Goal: Task Accomplishment & Management: Use online tool/utility

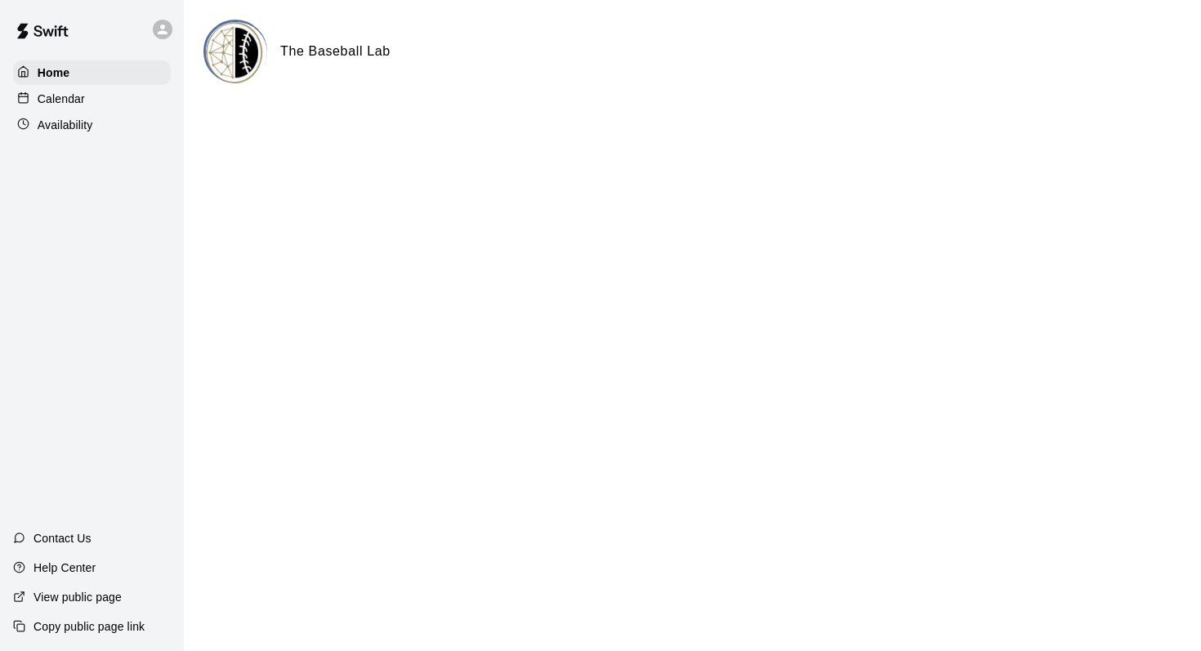
click at [74, 98] on p "Calendar" at bounding box center [61, 99] width 47 height 16
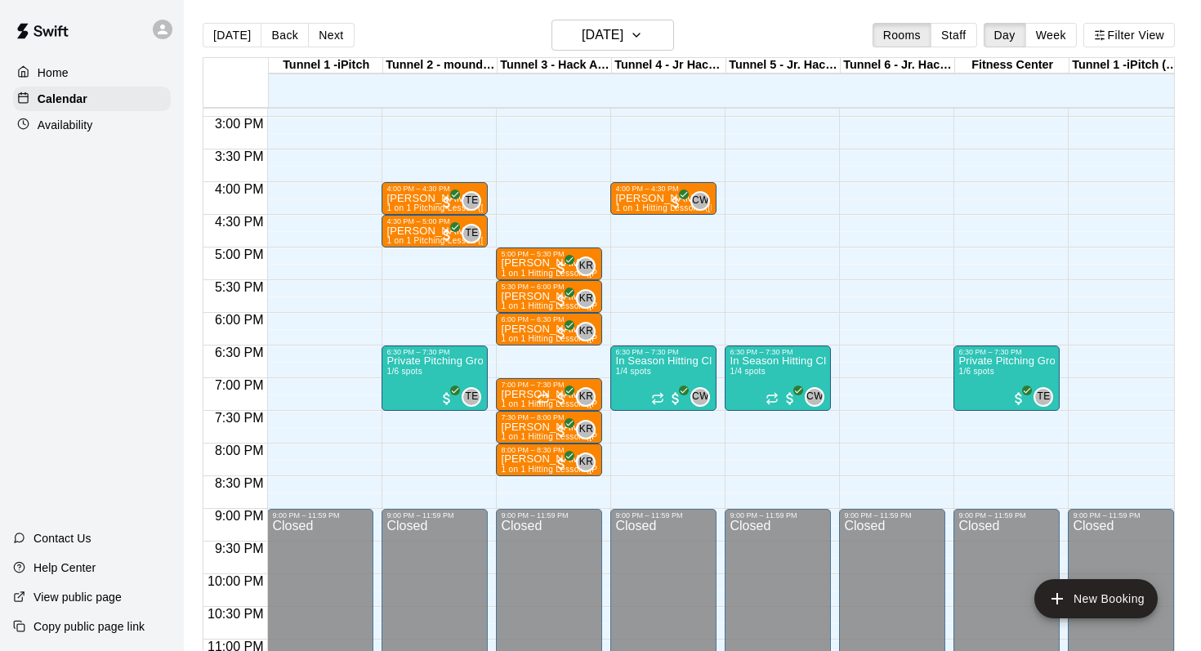
scroll to position [962, 0]
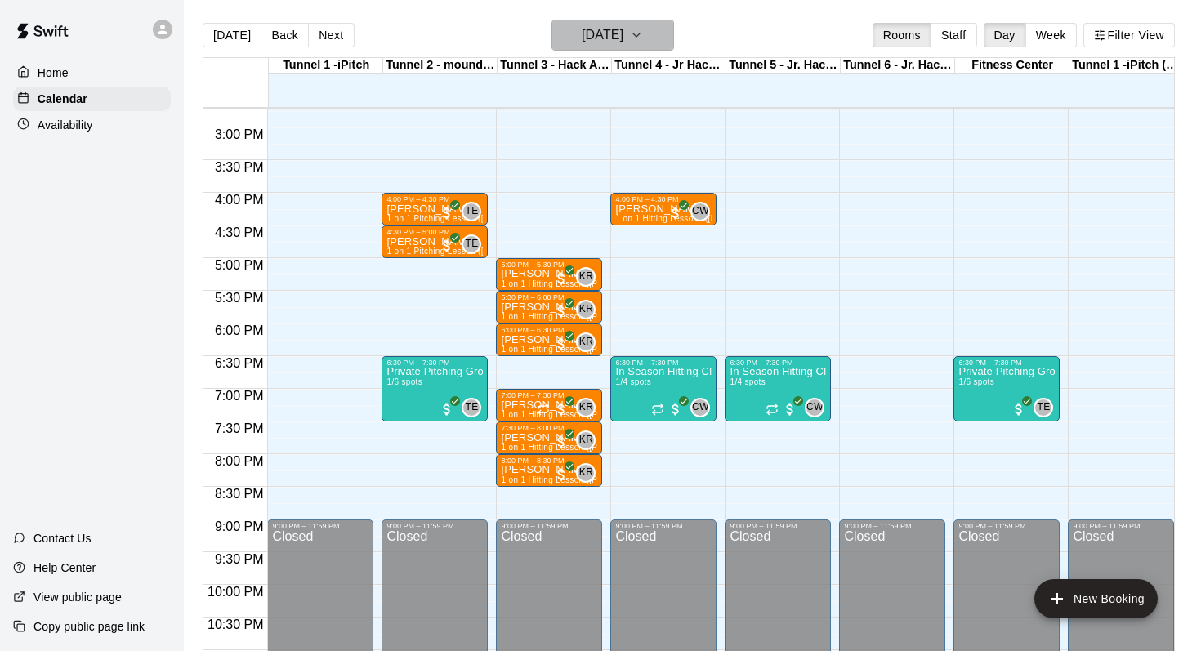
click at [582, 41] on h6 "[DATE]" at bounding box center [603, 35] width 42 height 23
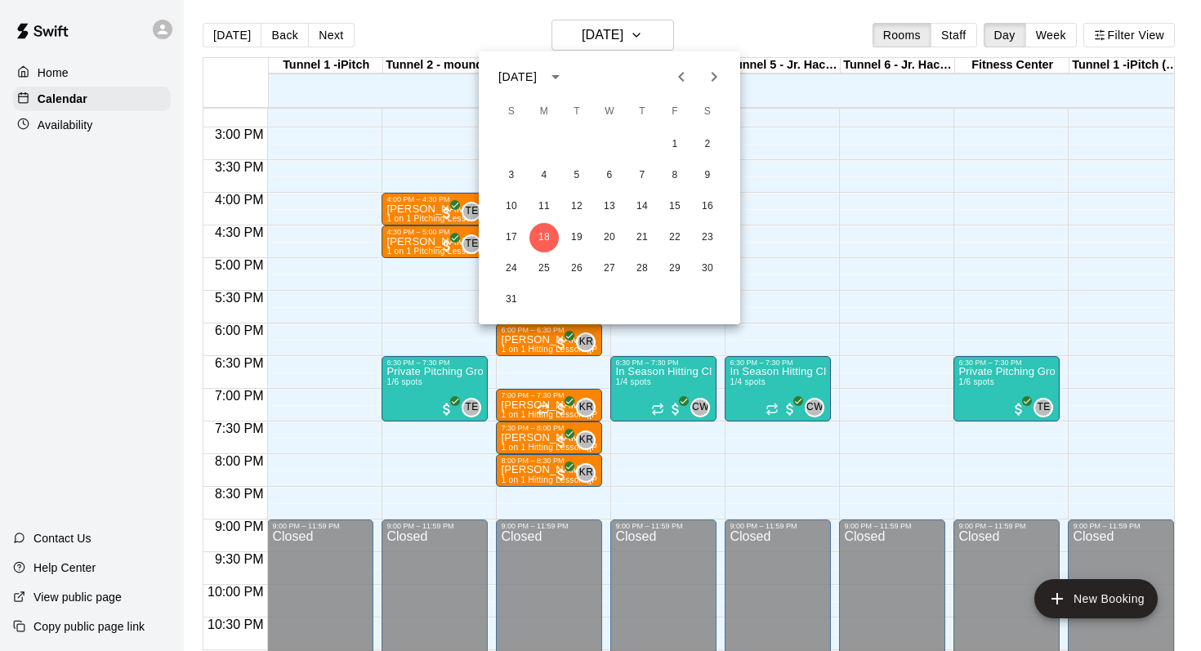
click at [719, 78] on icon "Next month" at bounding box center [715, 77] width 20 height 20
click at [540, 238] on button "22" at bounding box center [544, 237] width 29 height 29
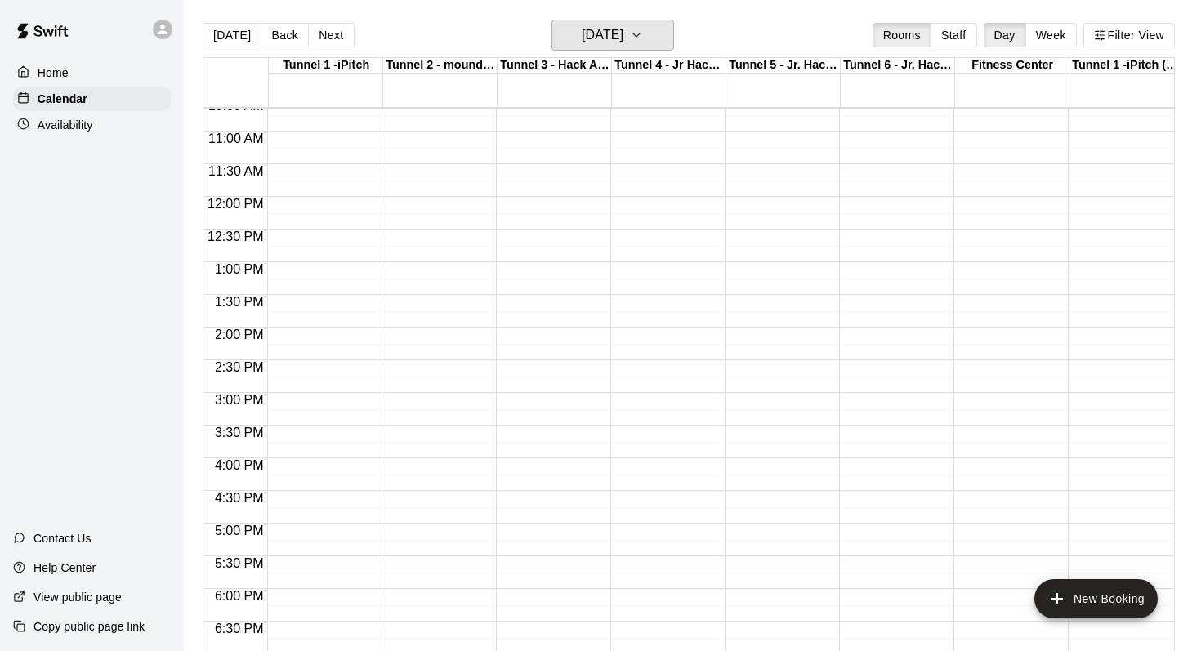
scroll to position [694, 0]
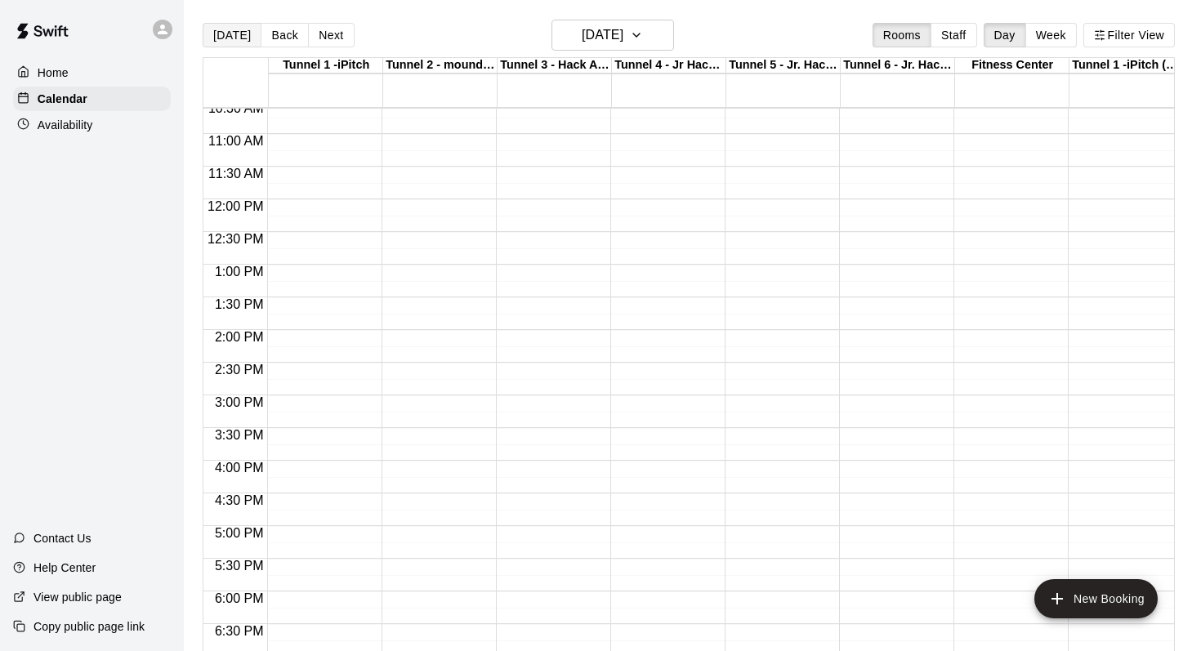
click at [224, 27] on button "[DATE]" at bounding box center [232, 35] width 59 height 25
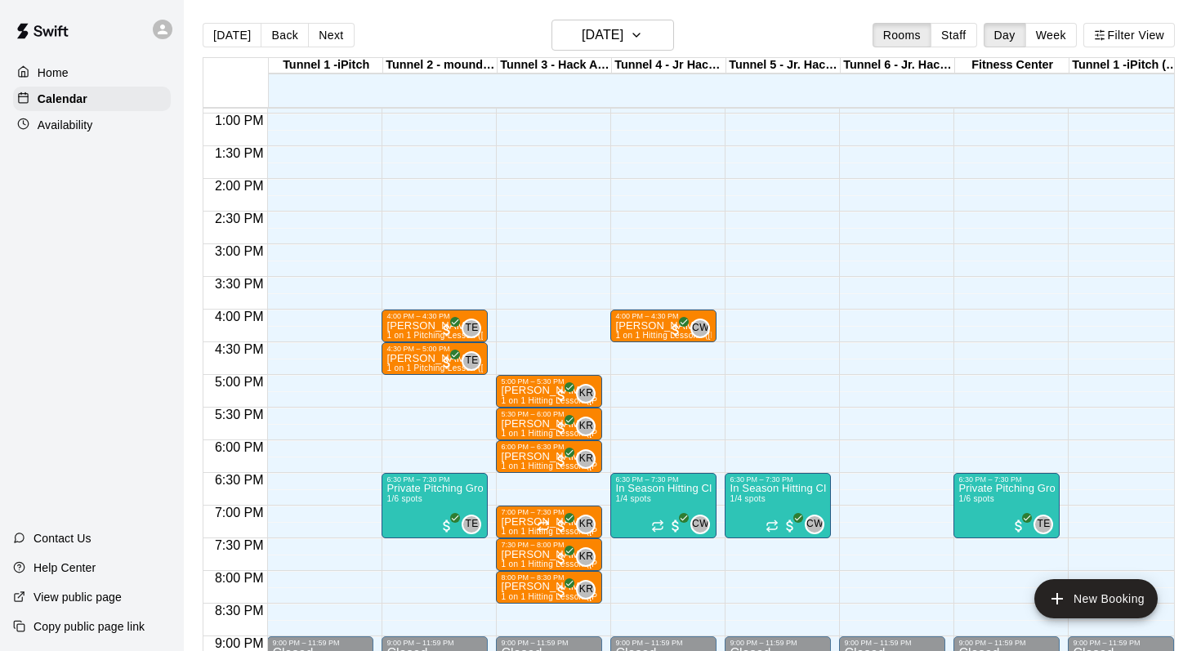
scroll to position [851, 0]
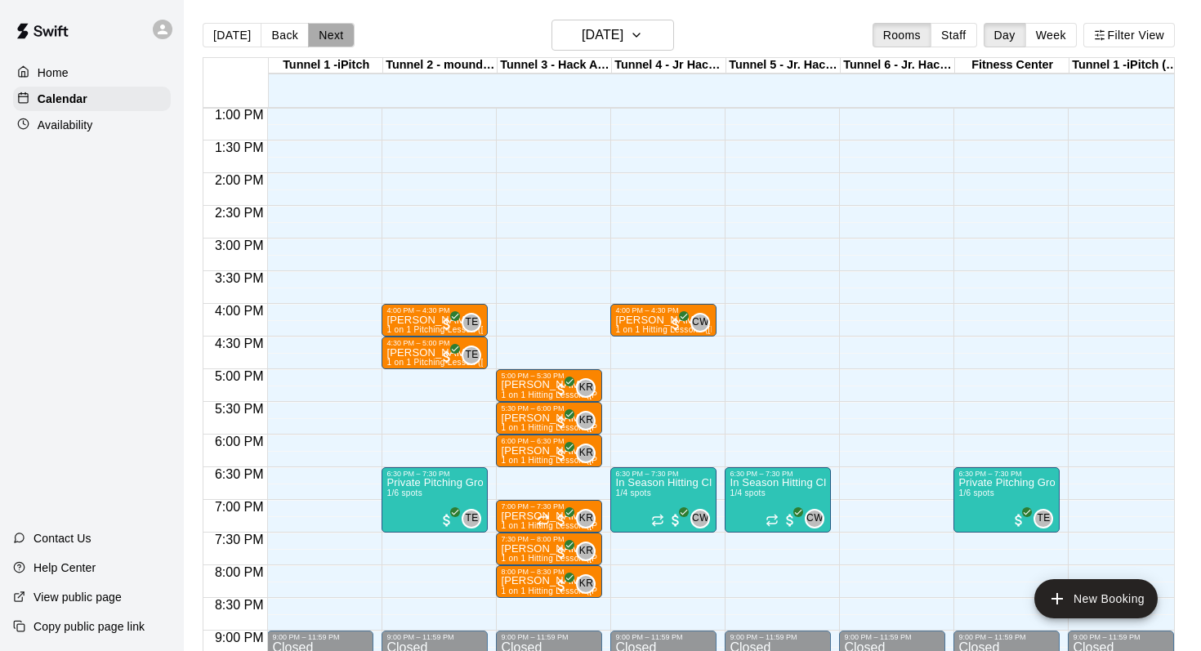
click at [325, 34] on button "Next" at bounding box center [331, 35] width 46 height 25
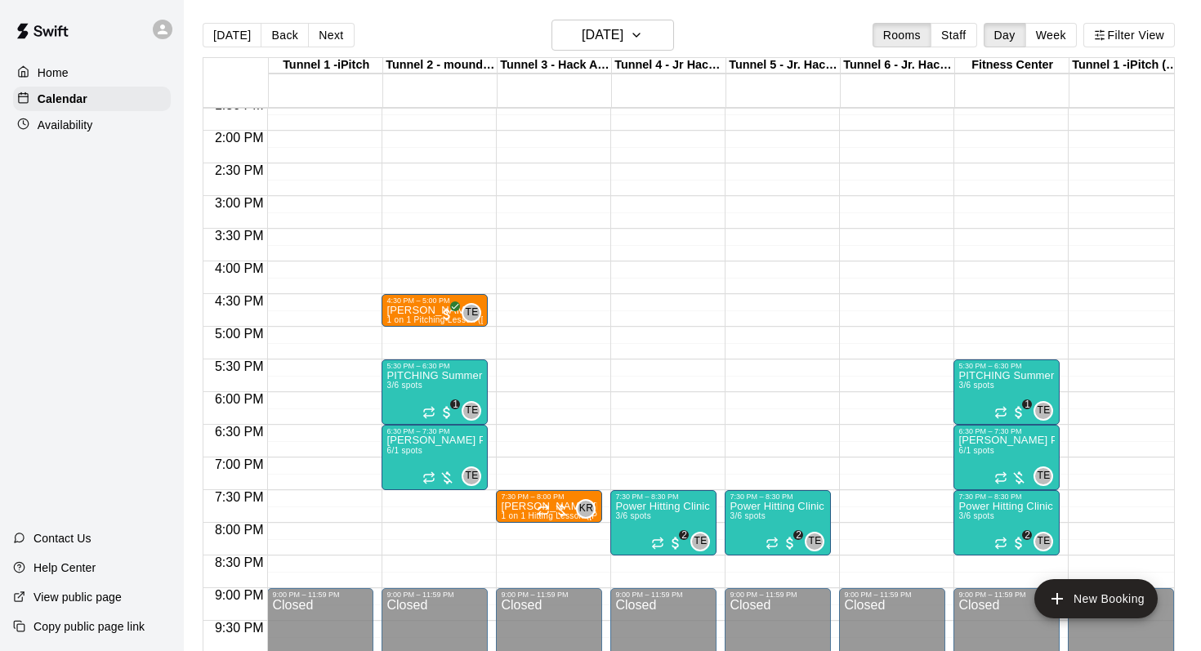
scroll to position [834, 0]
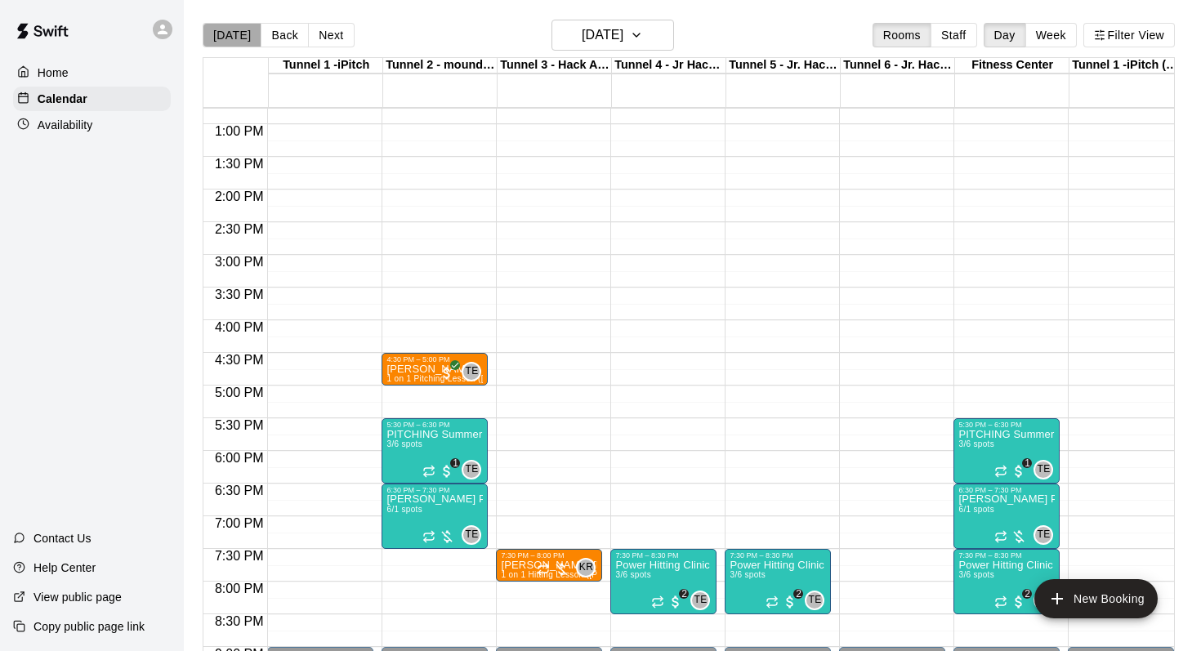
click at [238, 34] on button "[DATE]" at bounding box center [232, 35] width 59 height 25
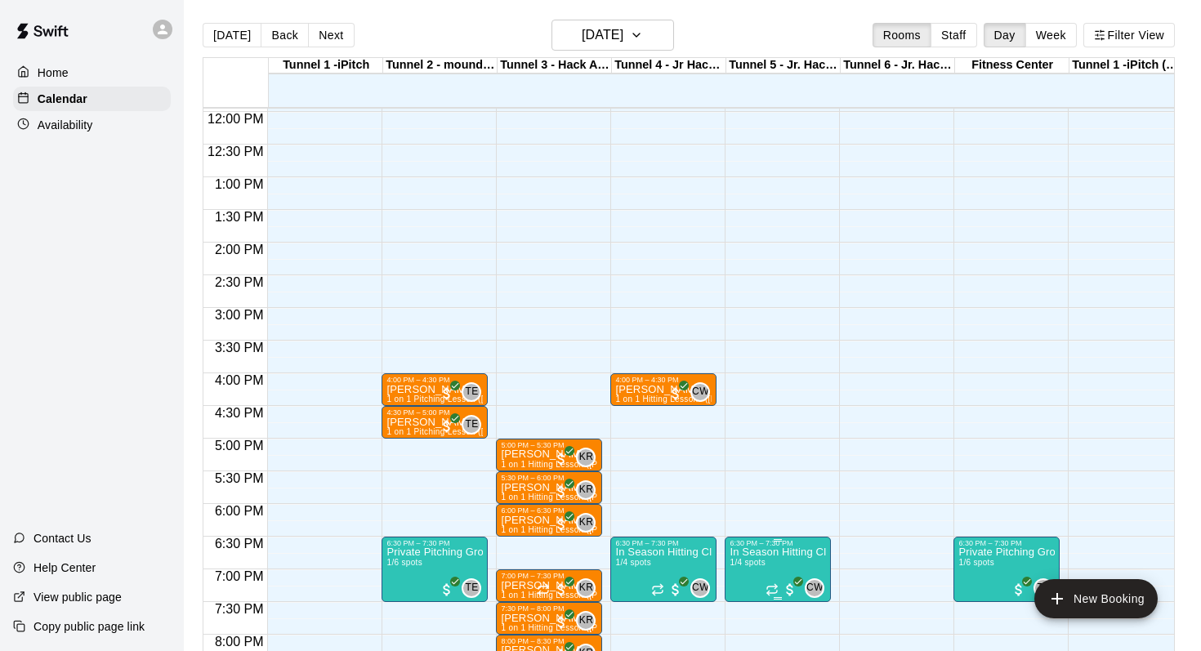
scroll to position [784, 0]
